Goal: Task Accomplishment & Management: Manage account settings

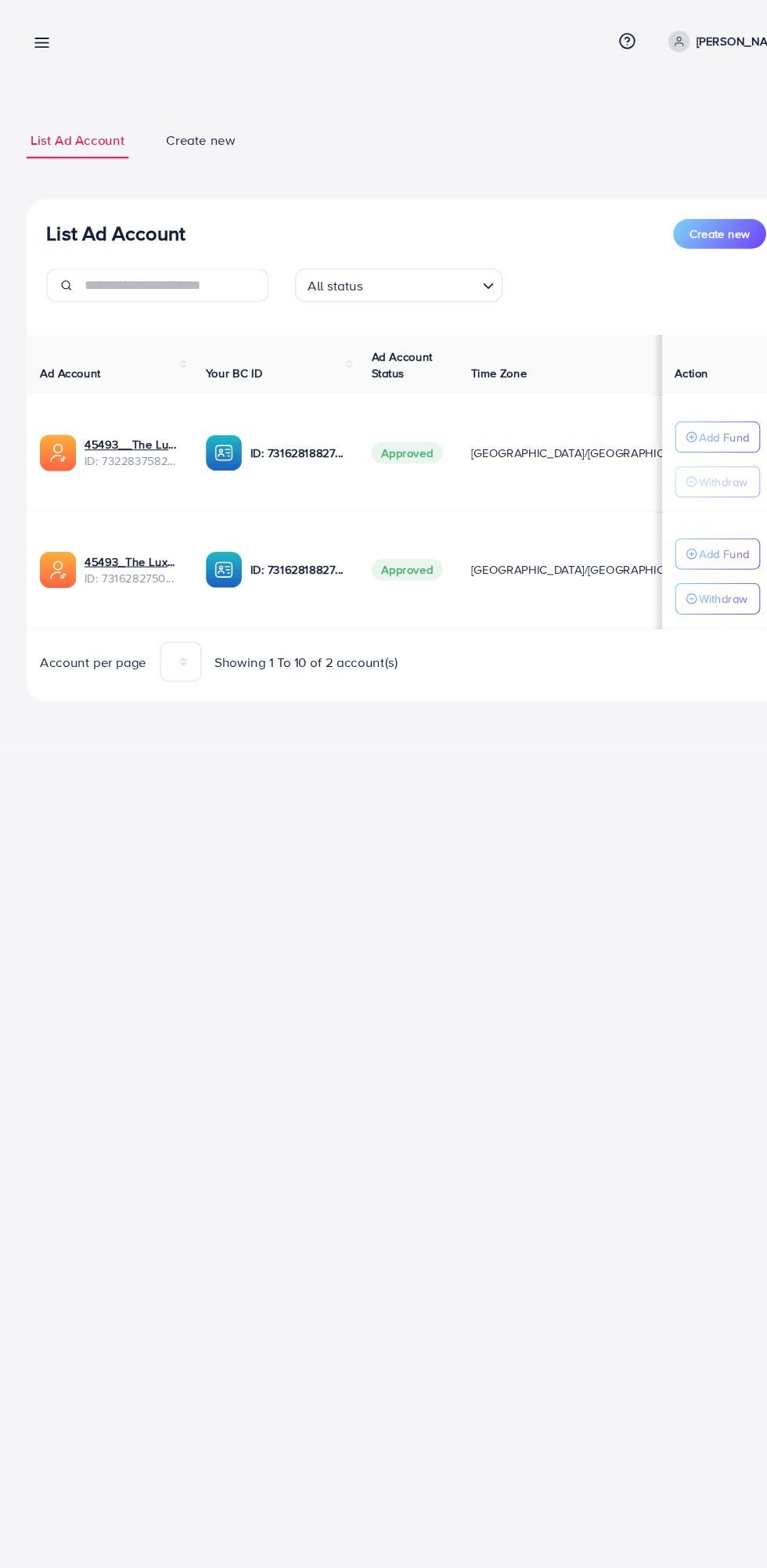
scroll to position [0, 28]
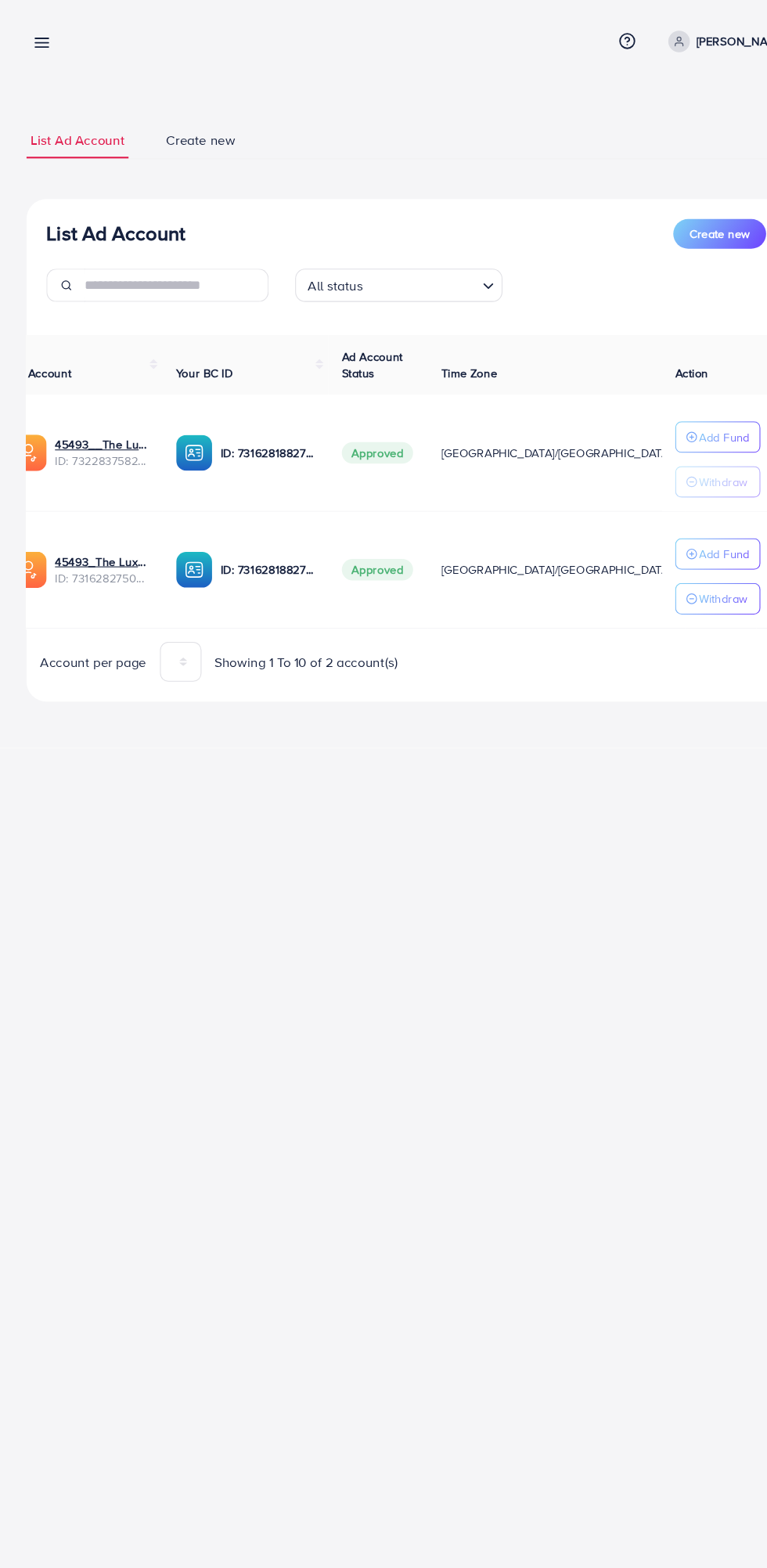
click at [39, 44] on line at bounding box center [39, 44] width 13 height 0
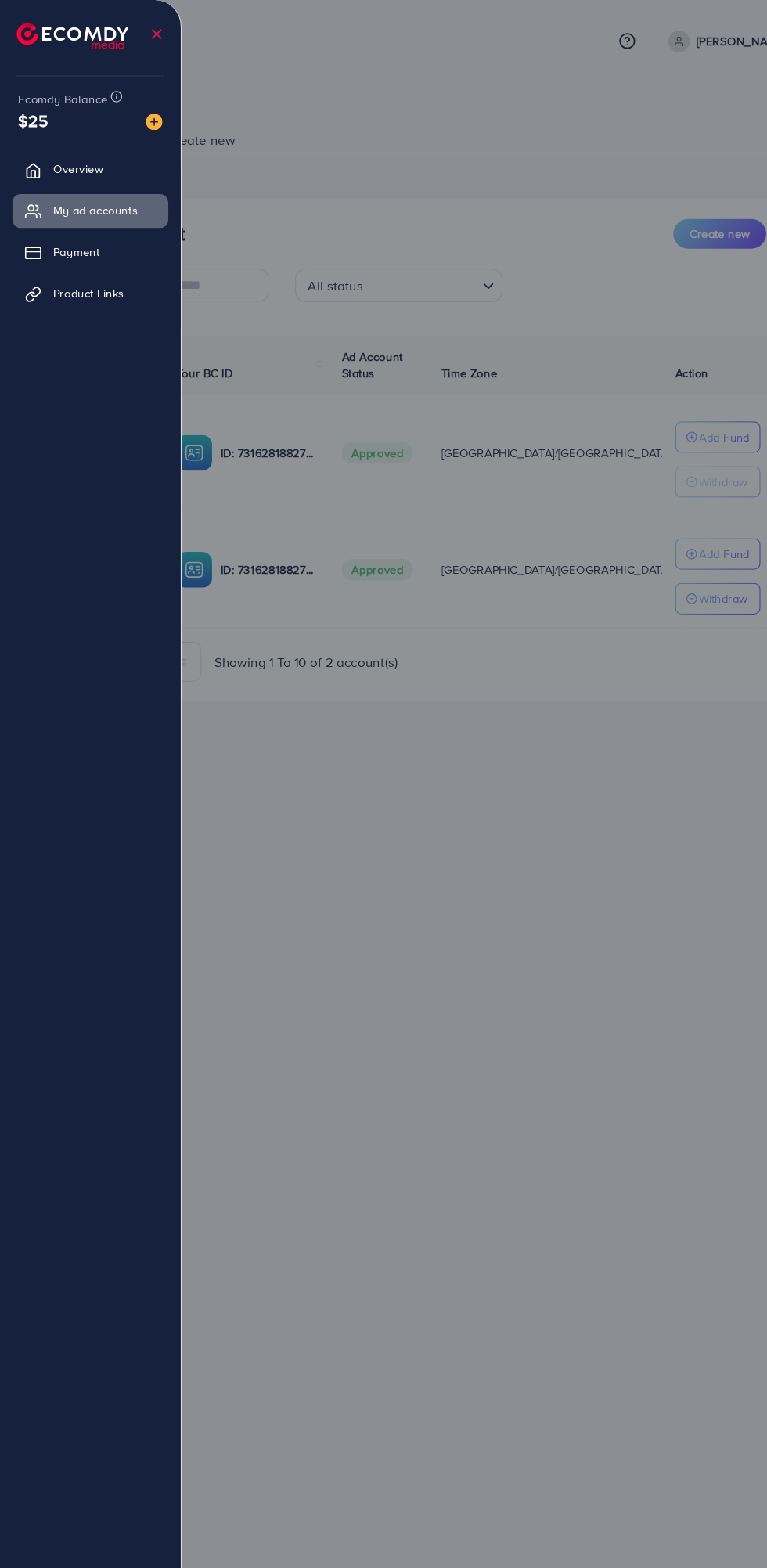
click at [535, 929] on div at bounding box center [383, 940] width 767 height 1882
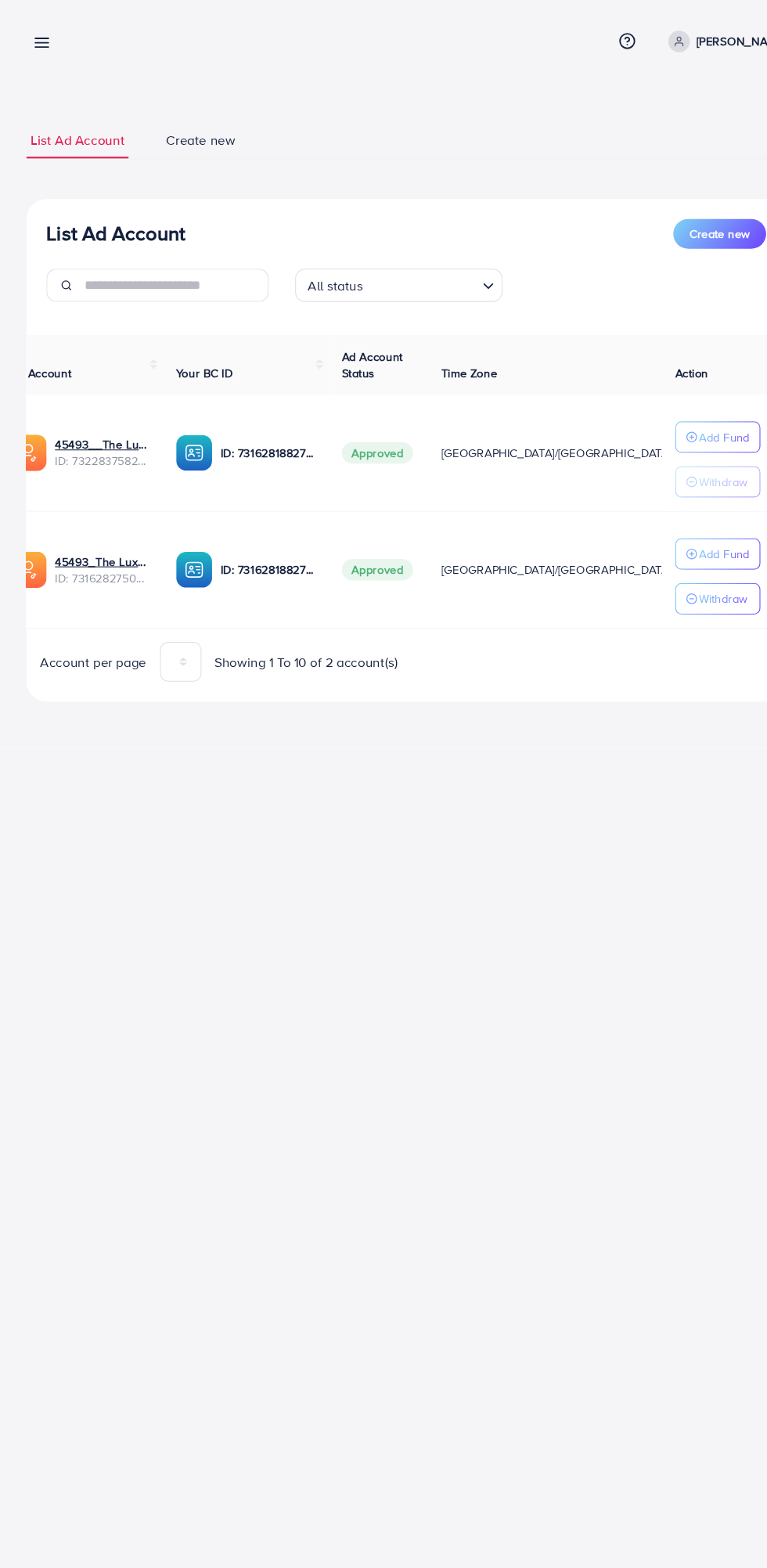
click at [27, 39] on link at bounding box center [37, 39] width 23 height 19
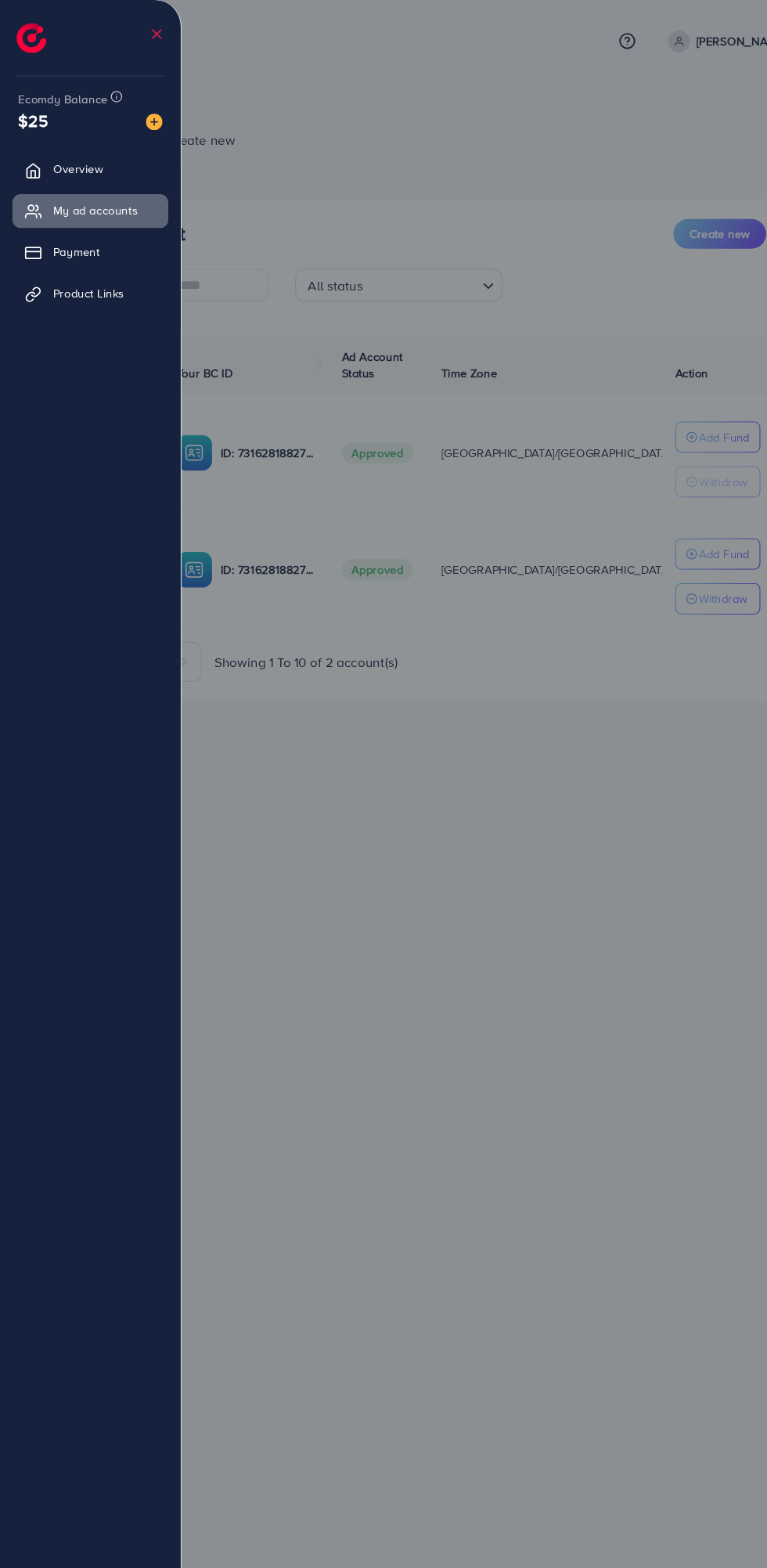
click at [576, 1037] on div at bounding box center [383, 940] width 767 height 1882
